Goal: Obtain resource: Download file/media

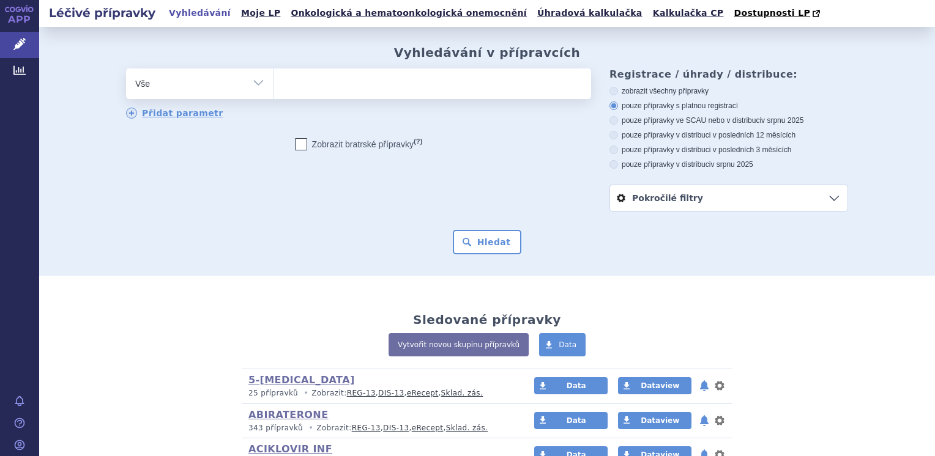
click at [251, 87] on select "Vše Přípravek/SUKL kód MAH VPOIS ATC/Aktivní látka Léková forma Síla" at bounding box center [199, 83] width 147 height 28
select select "filter-atc-group"
click at [126, 69] on select "Vše Přípravek/SUKL kód MAH VPOIS ATC/Aktivní látka Léková forma Síla" at bounding box center [199, 83] width 147 height 28
click at [324, 83] on ul at bounding box center [431, 82] width 317 height 26
click at [273, 83] on select at bounding box center [273, 83] width 1 height 31
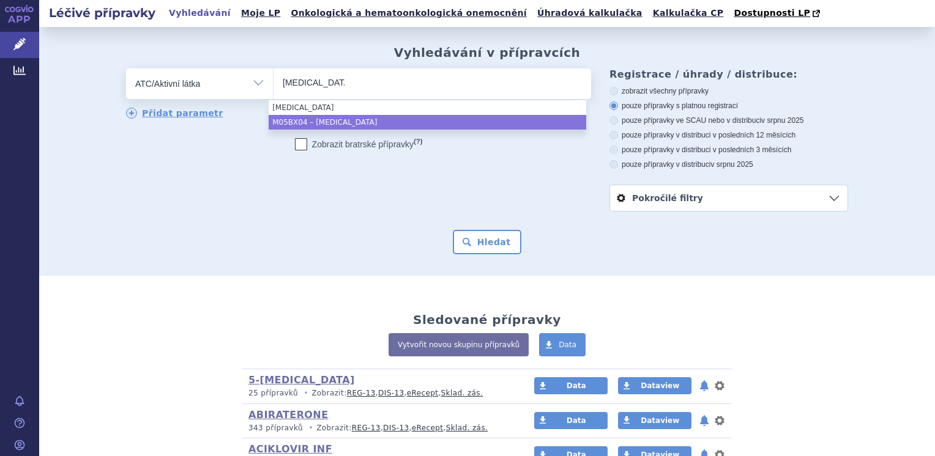
type input "denosumab"
select select "M05BX04"
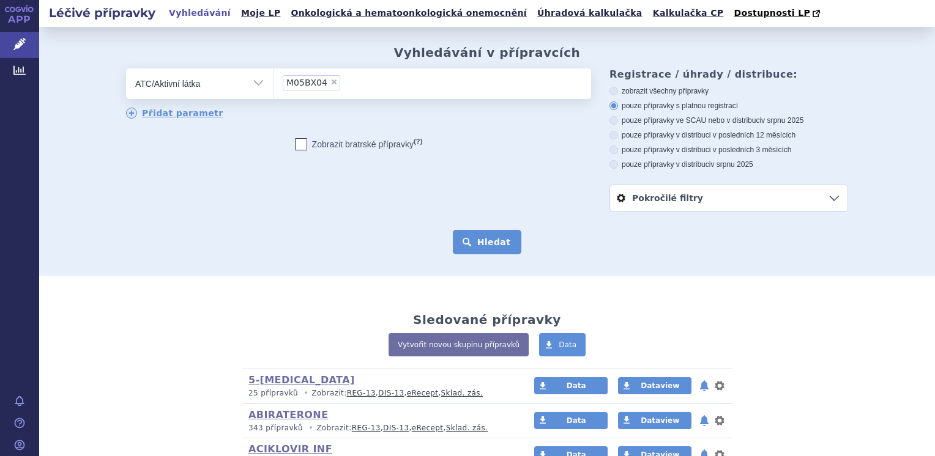
click at [492, 248] on button "Hledat" at bounding box center [487, 242] width 69 height 24
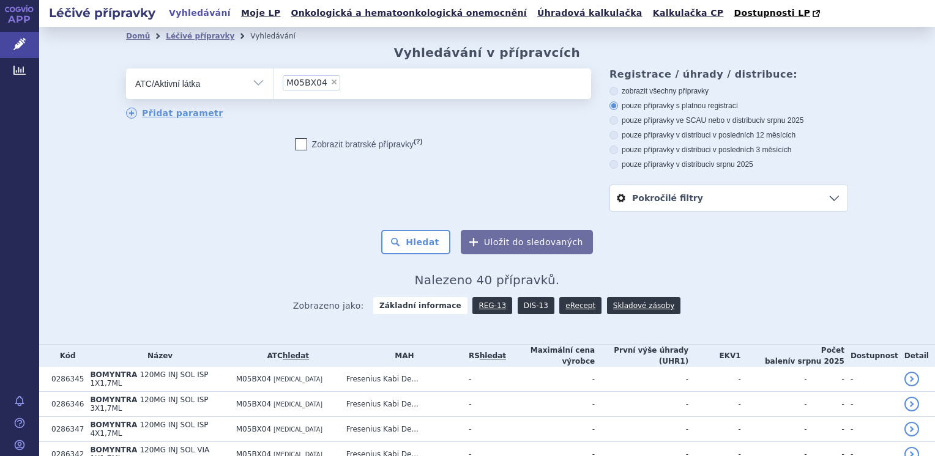
click at [526, 305] on link "DIS-13" at bounding box center [535, 305] width 37 height 17
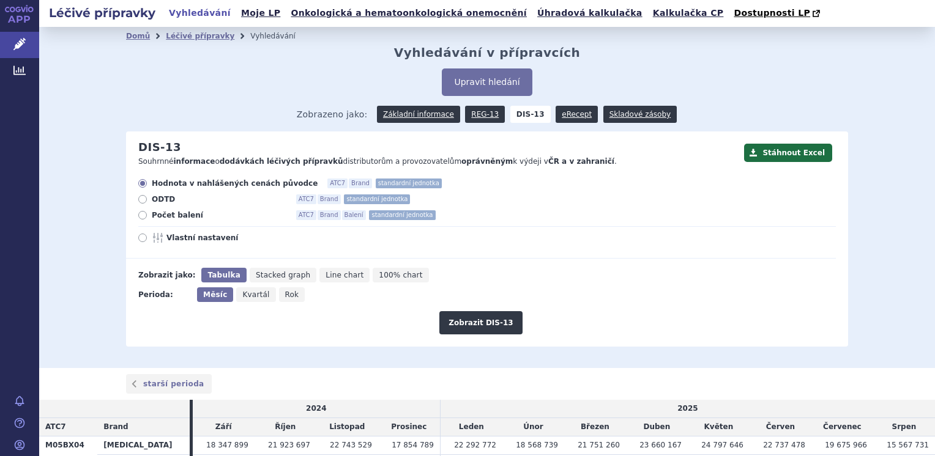
click at [138, 219] on icon at bounding box center [142, 215] width 9 height 9
click at [139, 219] on input "Počet balení ATC7 Brand Balení standardní jednotka" at bounding box center [143, 217] width 8 height 8
radio input "true"
click at [285, 295] on span "Rok" at bounding box center [292, 295] width 14 height 9
click at [279, 295] on input "Rok" at bounding box center [283, 291] width 8 height 8
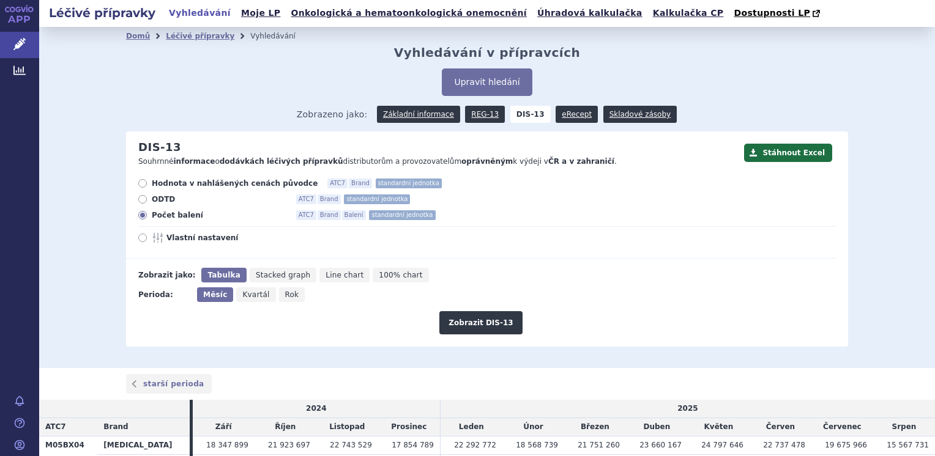
radio input "true"
click at [466, 320] on button "Zobrazit DIS-13" at bounding box center [480, 322] width 83 height 23
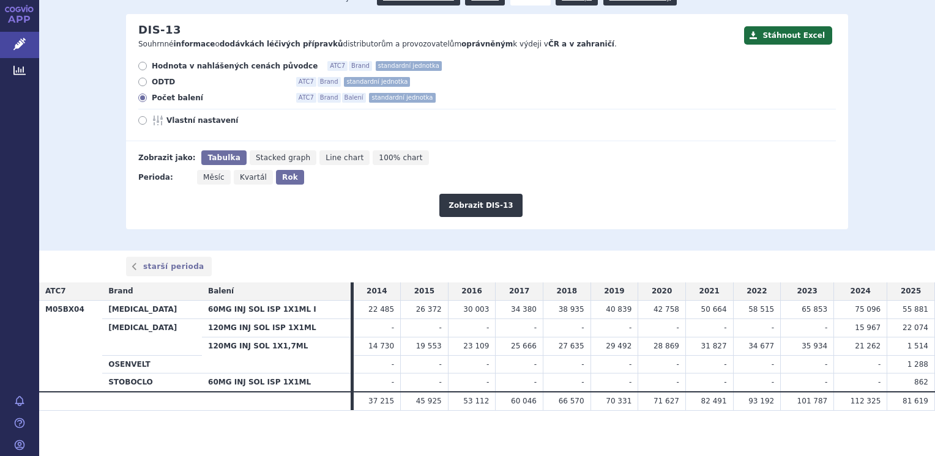
scroll to position [120, 0]
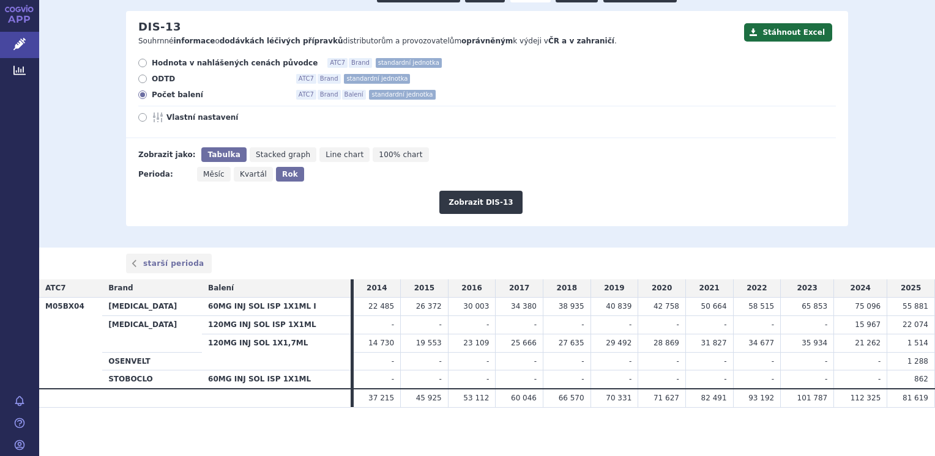
click at [873, 231] on div "Domů Léčivé přípravky Vyhledávání Vyhledávání v přípravcích Upravit hledání ods…" at bounding box center [486, 76] width 895 height 341
click at [792, 32] on button "Stáhnout Excel" at bounding box center [788, 32] width 88 height 18
click at [355, 240] on div "Domů Léčivé přípravky Vyhledávání Vyhledávání v přípravcích Upravit hledání ods…" at bounding box center [486, 76] width 895 height 341
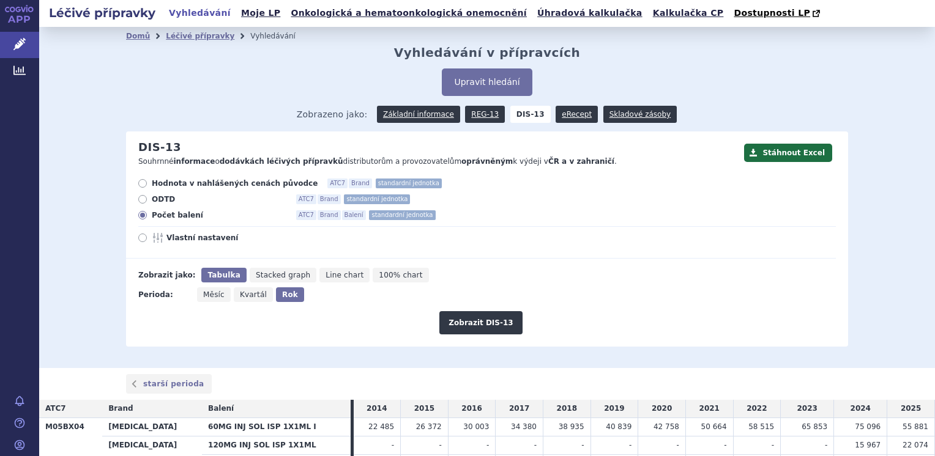
scroll to position [61, 0]
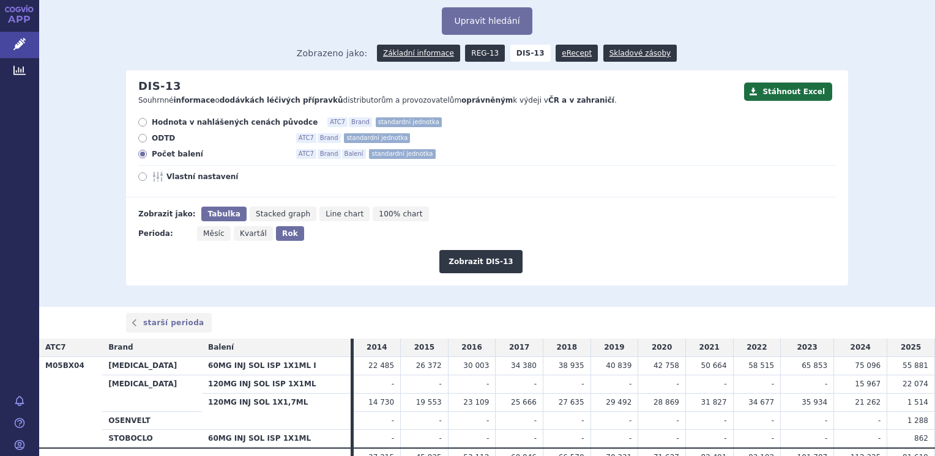
click at [483, 59] on link "REG-13" at bounding box center [485, 53] width 40 height 17
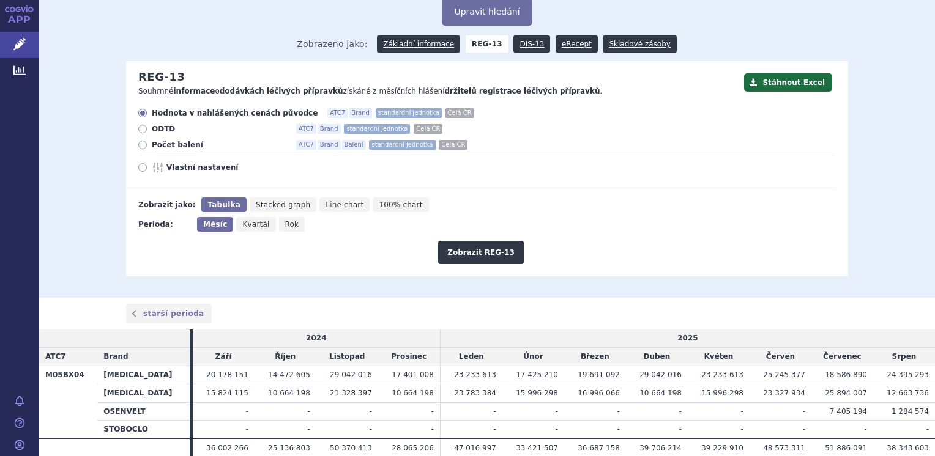
scroll to position [120, 0]
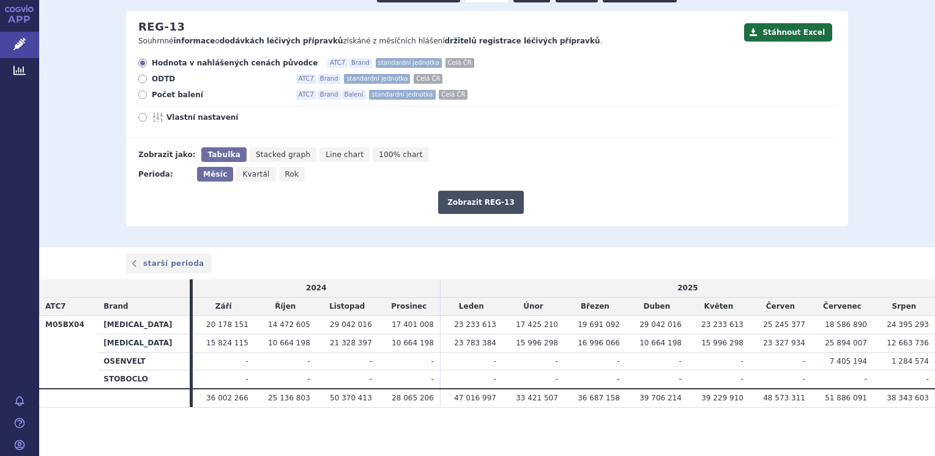
click at [465, 197] on button "Zobrazit REG-13" at bounding box center [481, 202] width 86 height 23
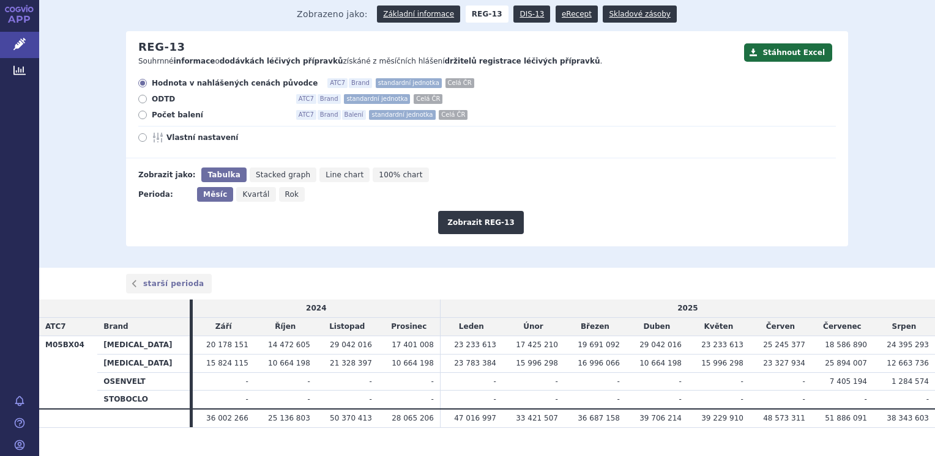
scroll to position [120, 0]
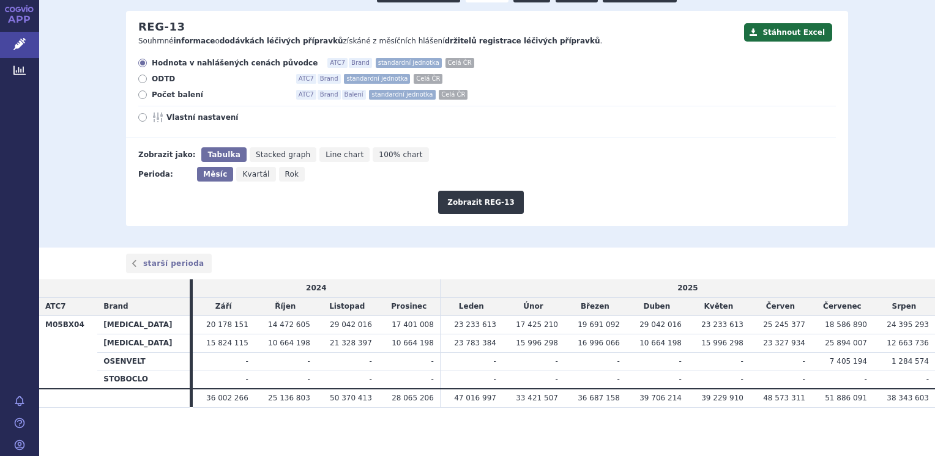
click at [285, 179] on span "Rok" at bounding box center [292, 174] width 14 height 9
click at [279, 175] on input "Rok" at bounding box center [283, 171] width 8 height 8
radio input "true"
click at [485, 208] on button "Zobrazit REG-13" at bounding box center [481, 202] width 86 height 23
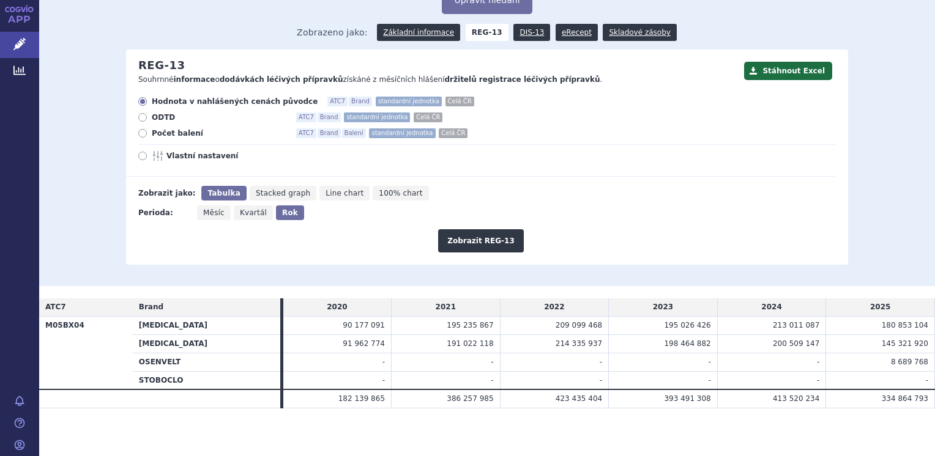
scroll to position [83, 0]
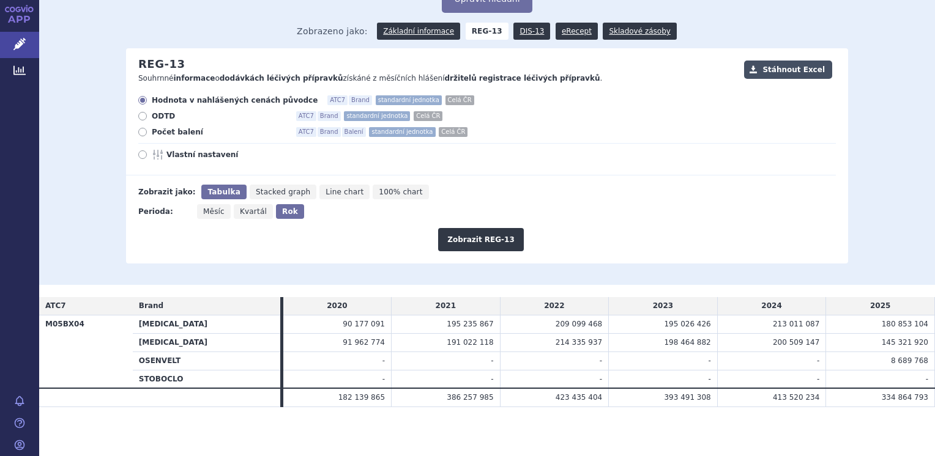
click at [805, 69] on button "Stáhnout Excel" at bounding box center [788, 70] width 88 height 18
click at [139, 134] on icon at bounding box center [142, 132] width 9 height 9
click at [139, 134] on input "Počet balení ATC7 Brand Balení standardní jednotka Celá ČR" at bounding box center [143, 134] width 8 height 8
radio input "true"
click at [492, 242] on button "Zobrazit REG-13" at bounding box center [481, 239] width 86 height 23
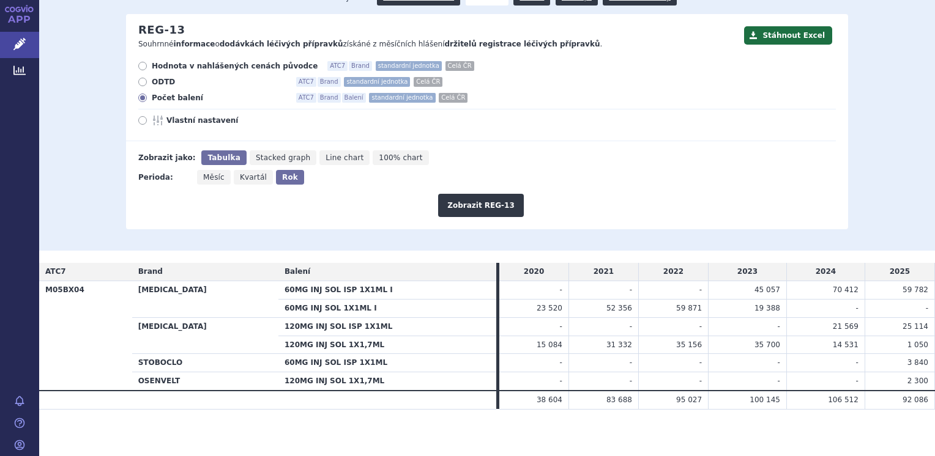
scroll to position [119, 0]
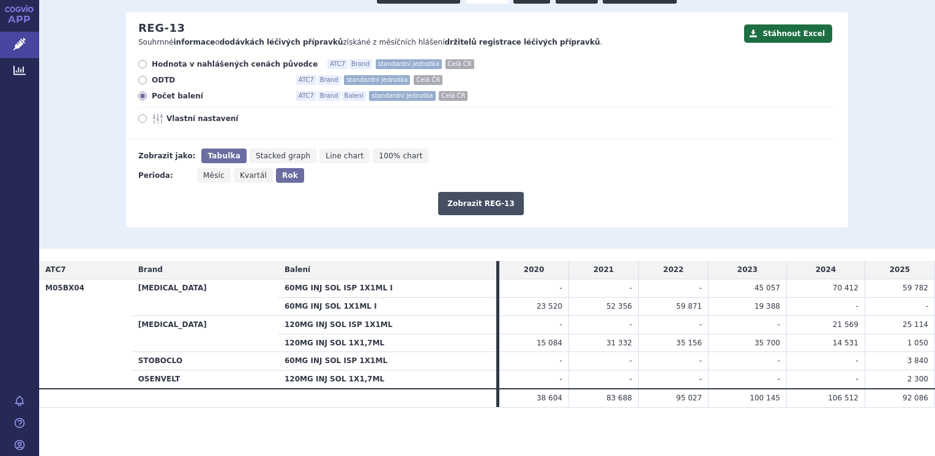
click at [461, 209] on button "Zobrazit REG-13" at bounding box center [481, 203] width 86 height 23
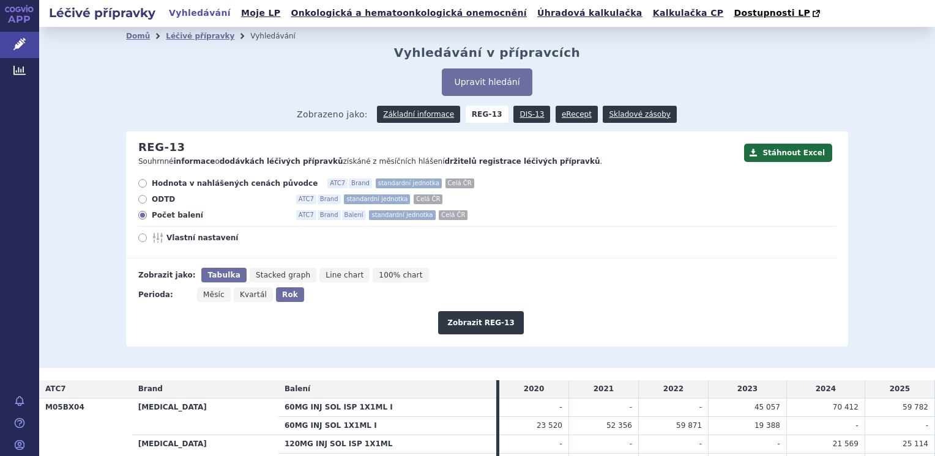
scroll to position [119, 0]
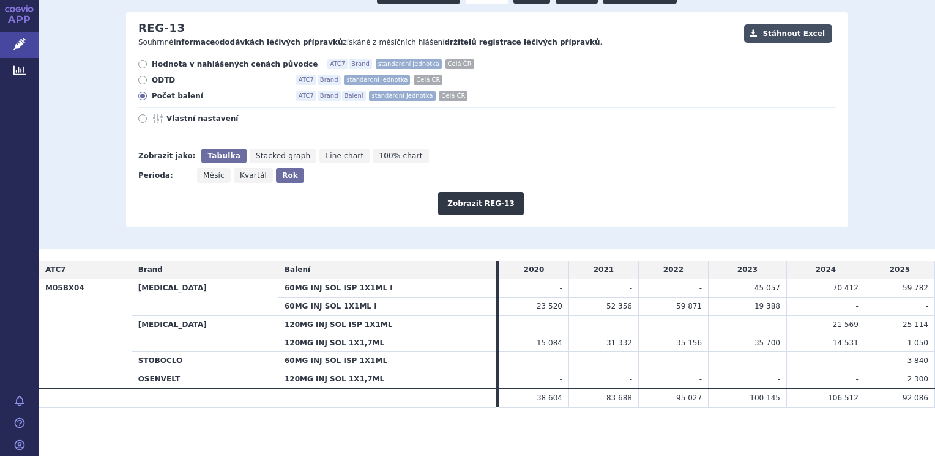
click at [772, 40] on button "Stáhnout Excel" at bounding box center [788, 33] width 88 height 18
